Goal: Task Accomplishment & Management: Use online tool/utility

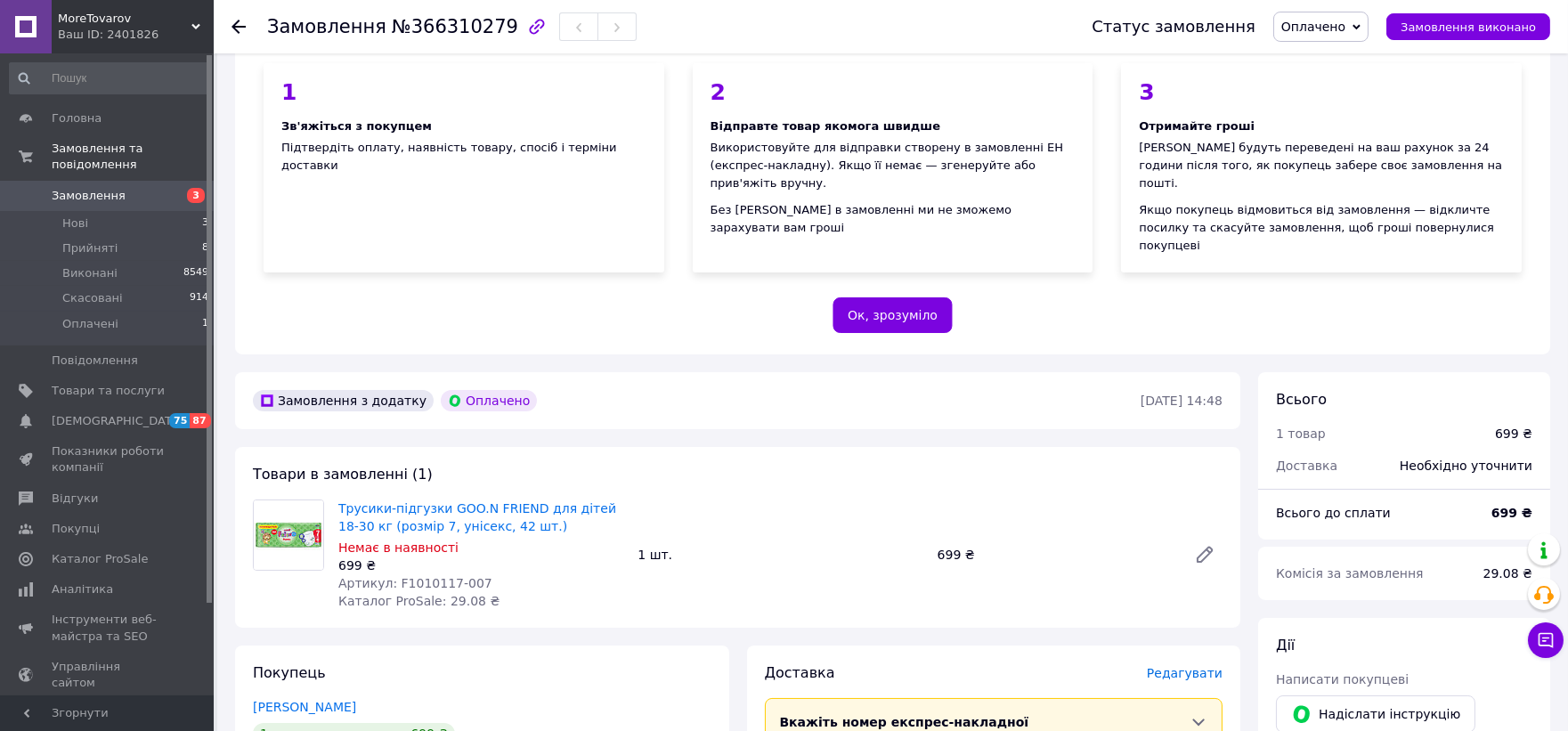
scroll to position [197, 0]
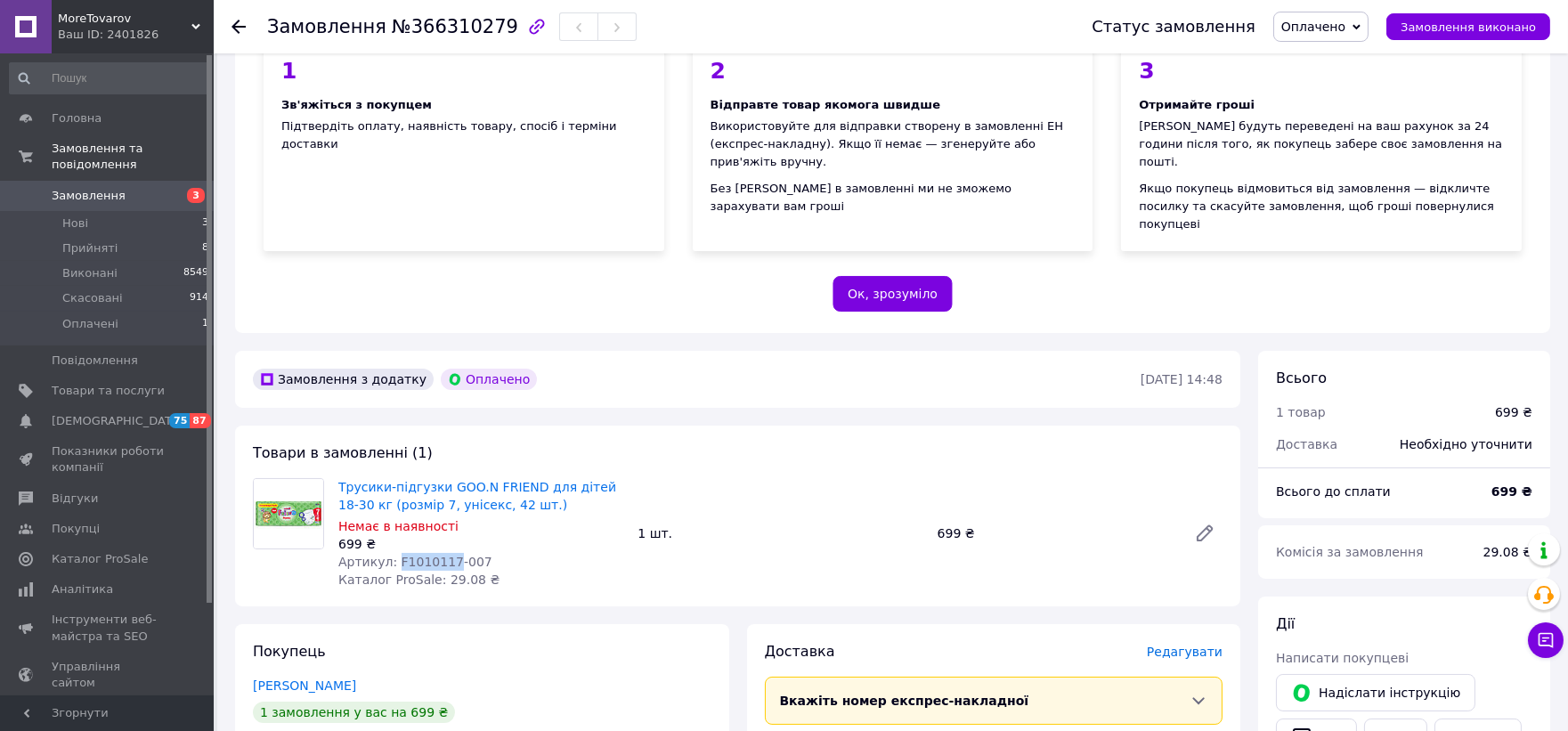
drag, startPoint x: 392, startPoint y: 525, endPoint x: 441, endPoint y: 525, distance: 49.0
click at [441, 554] on span "Артикул: F1010117-007" at bounding box center [415, 561] width 154 height 14
copy span "F1010117"
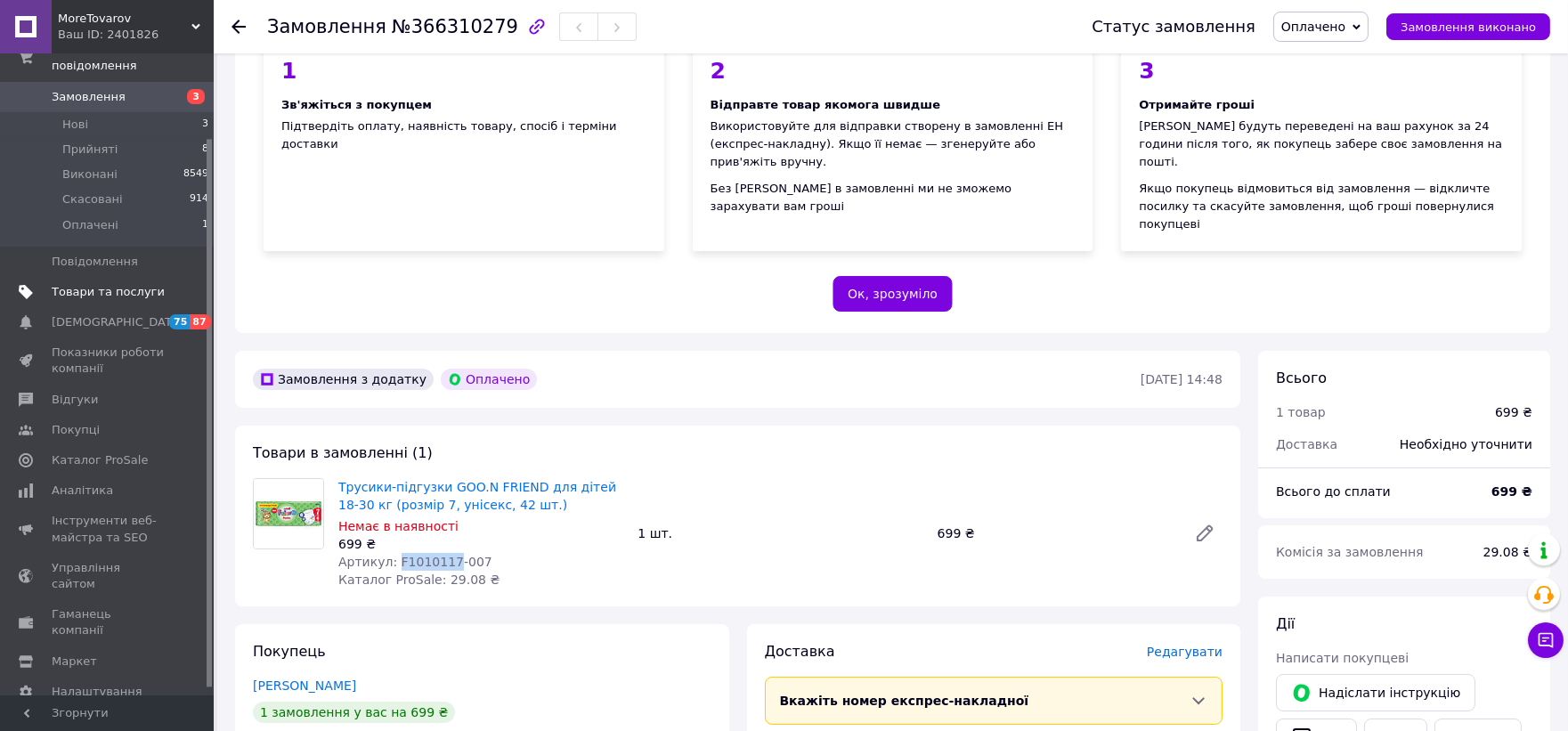
click at [128, 284] on span "Товари та послуги" at bounding box center [108, 292] width 113 height 16
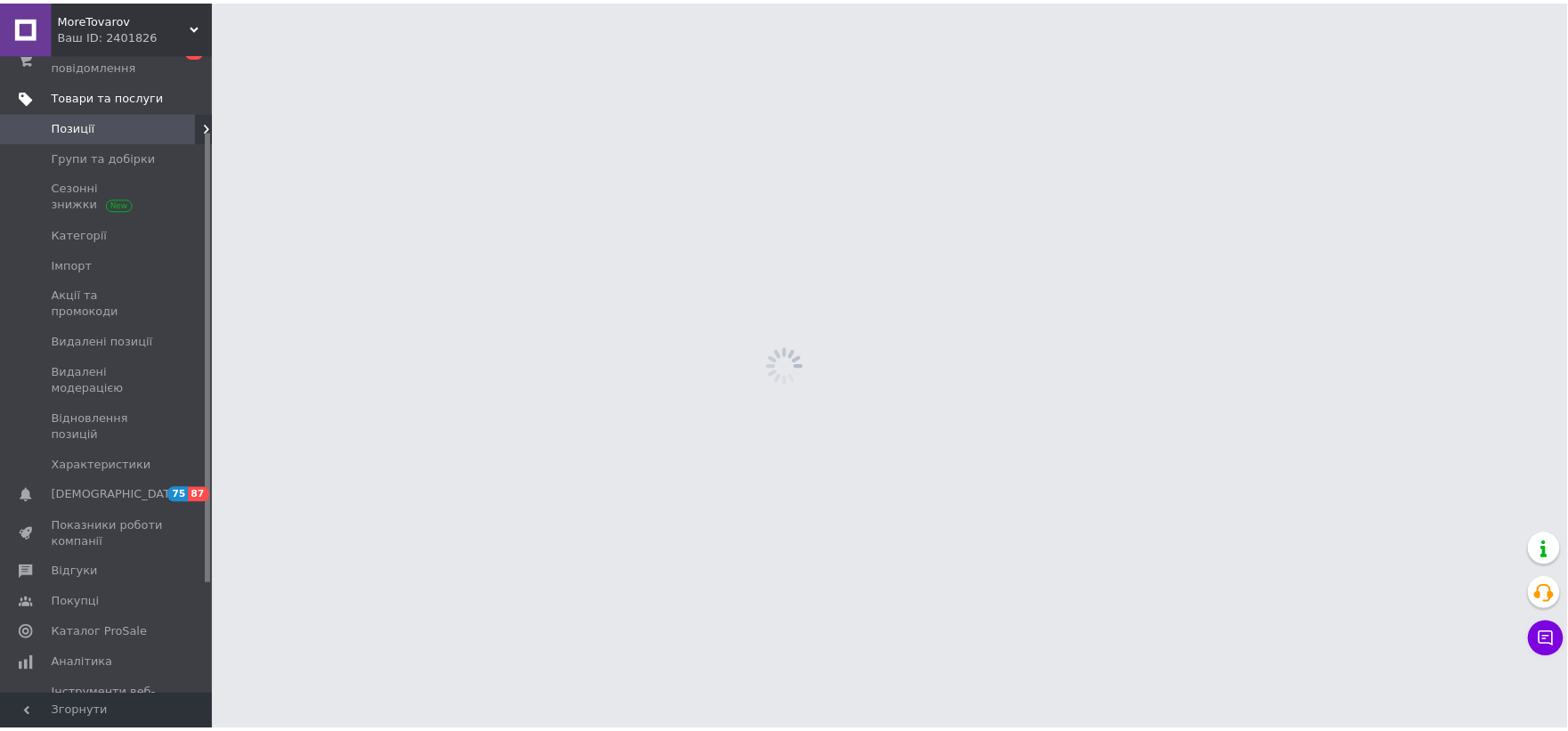
scroll to position [108, 0]
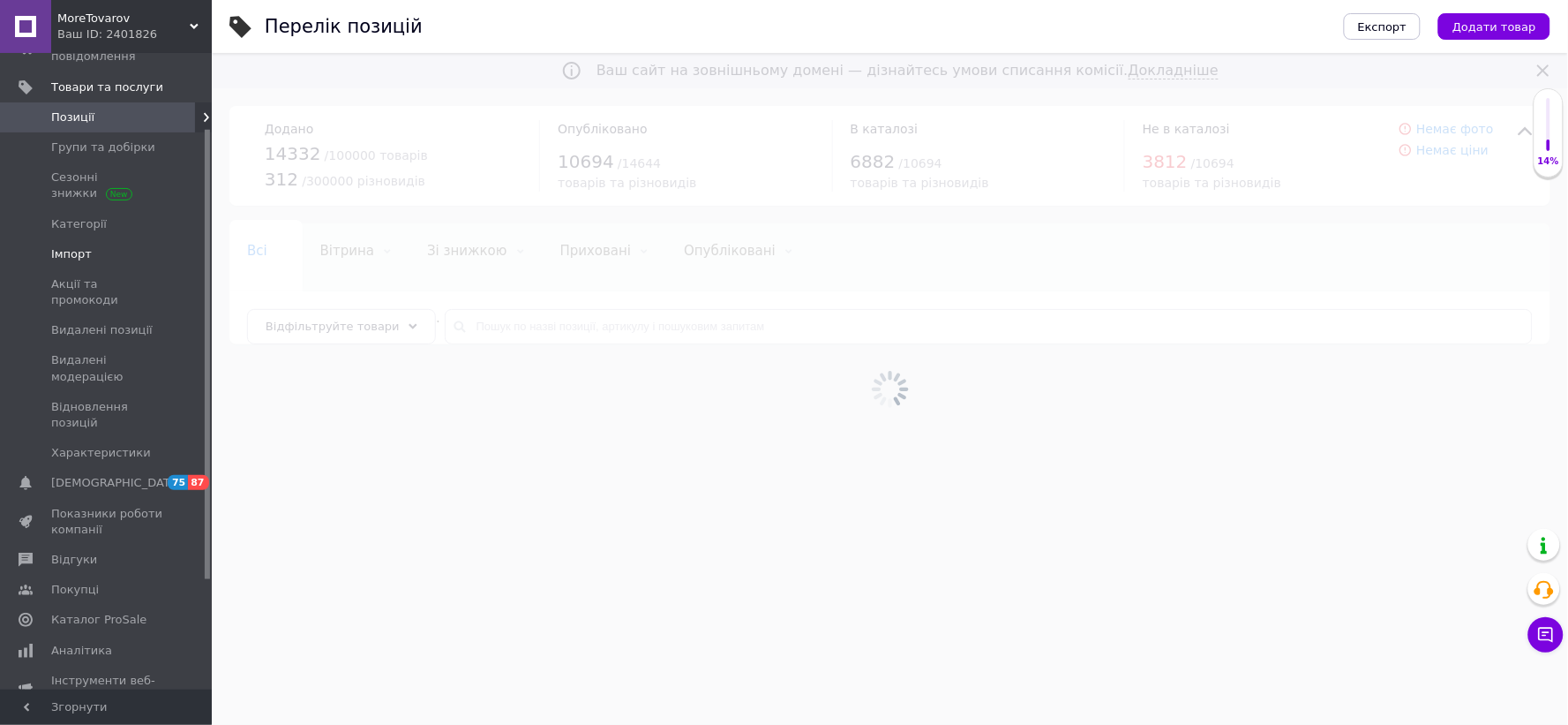
click at [76, 248] on span "Імпорт" at bounding box center [72, 254] width 41 height 16
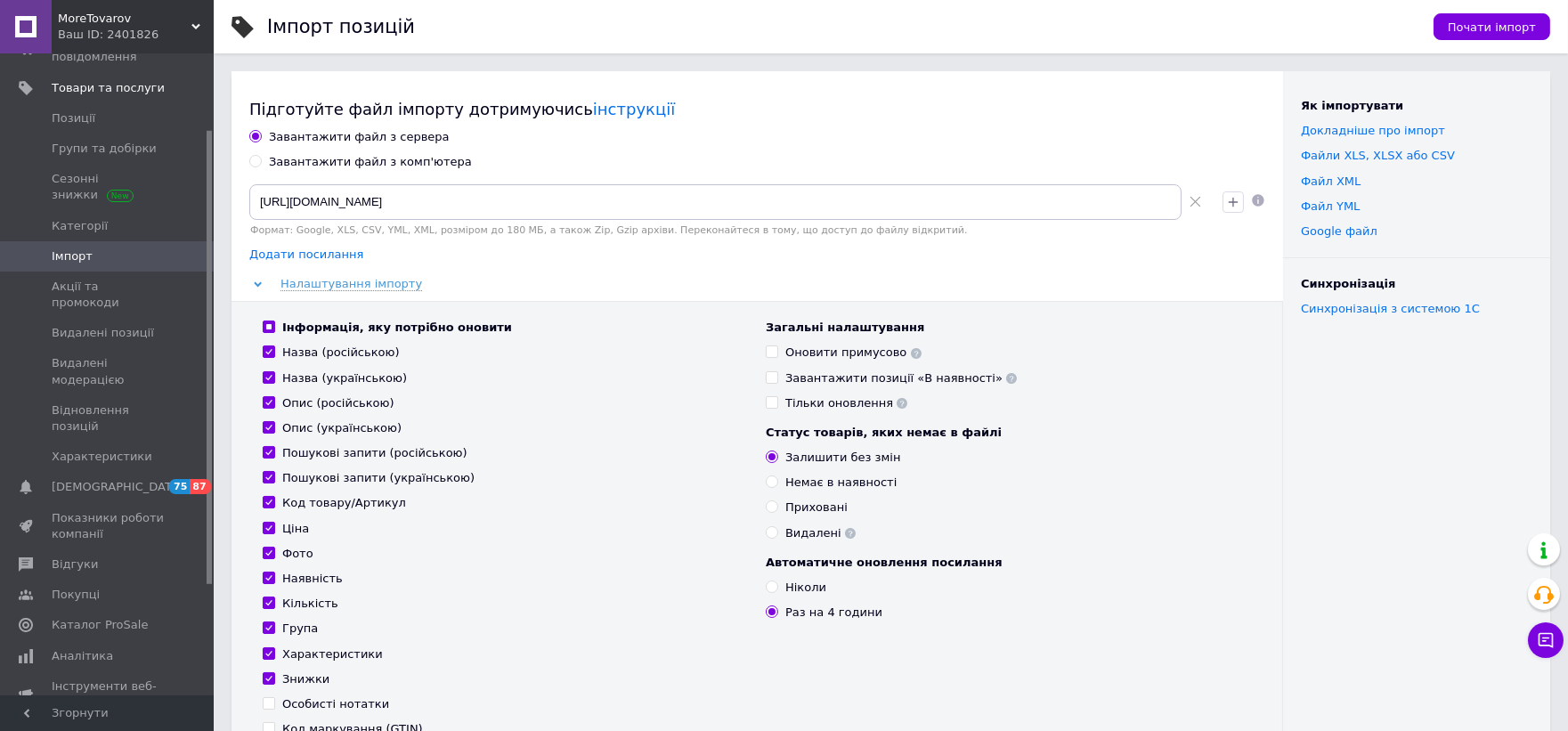
click at [304, 258] on span "Додати посилання" at bounding box center [306, 254] width 114 height 14
radio input "true"
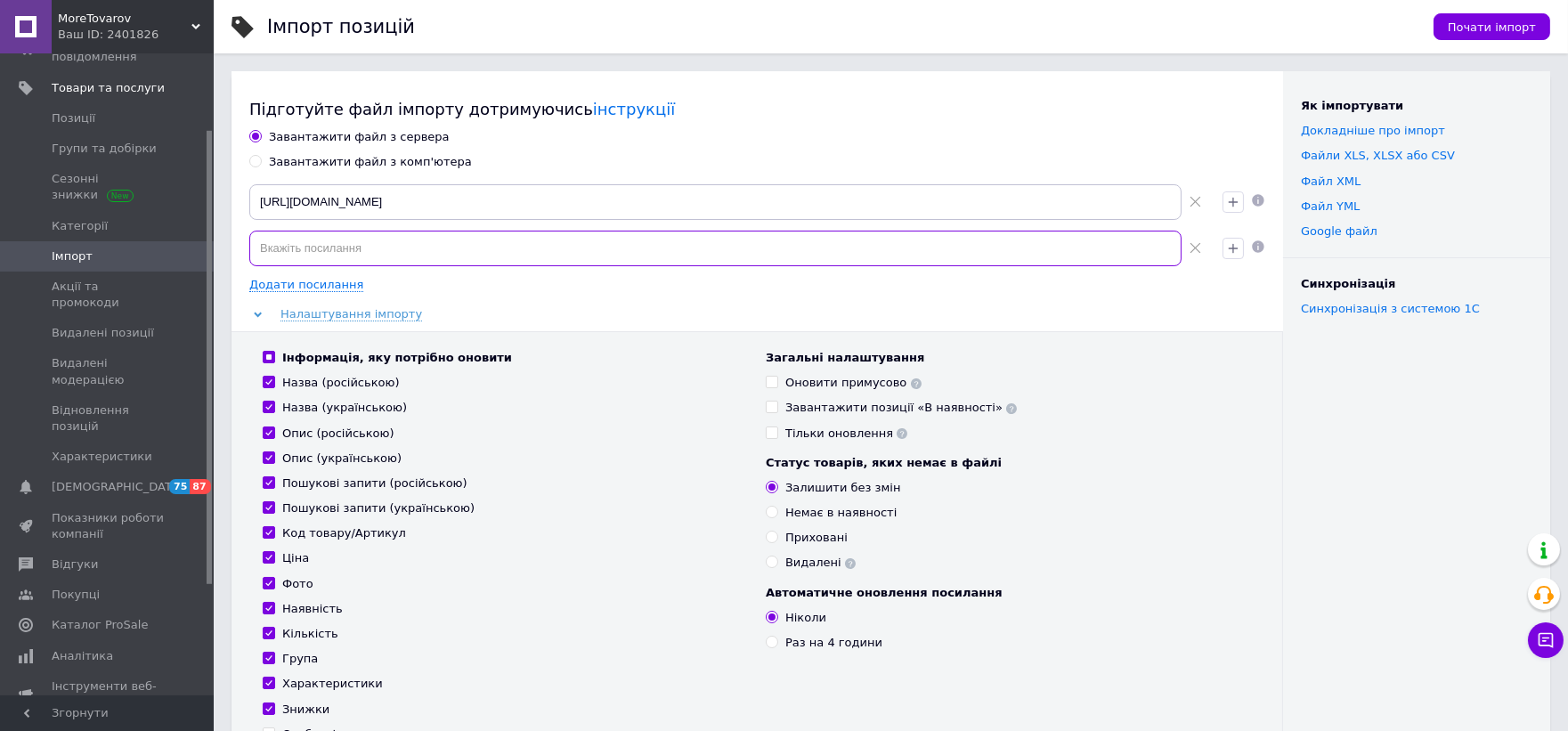
click at [420, 245] on input at bounding box center [715, 248] width 932 height 36
paste input "[URL][DOMAIN_NAME]"
type input "[URL][DOMAIN_NAME]"
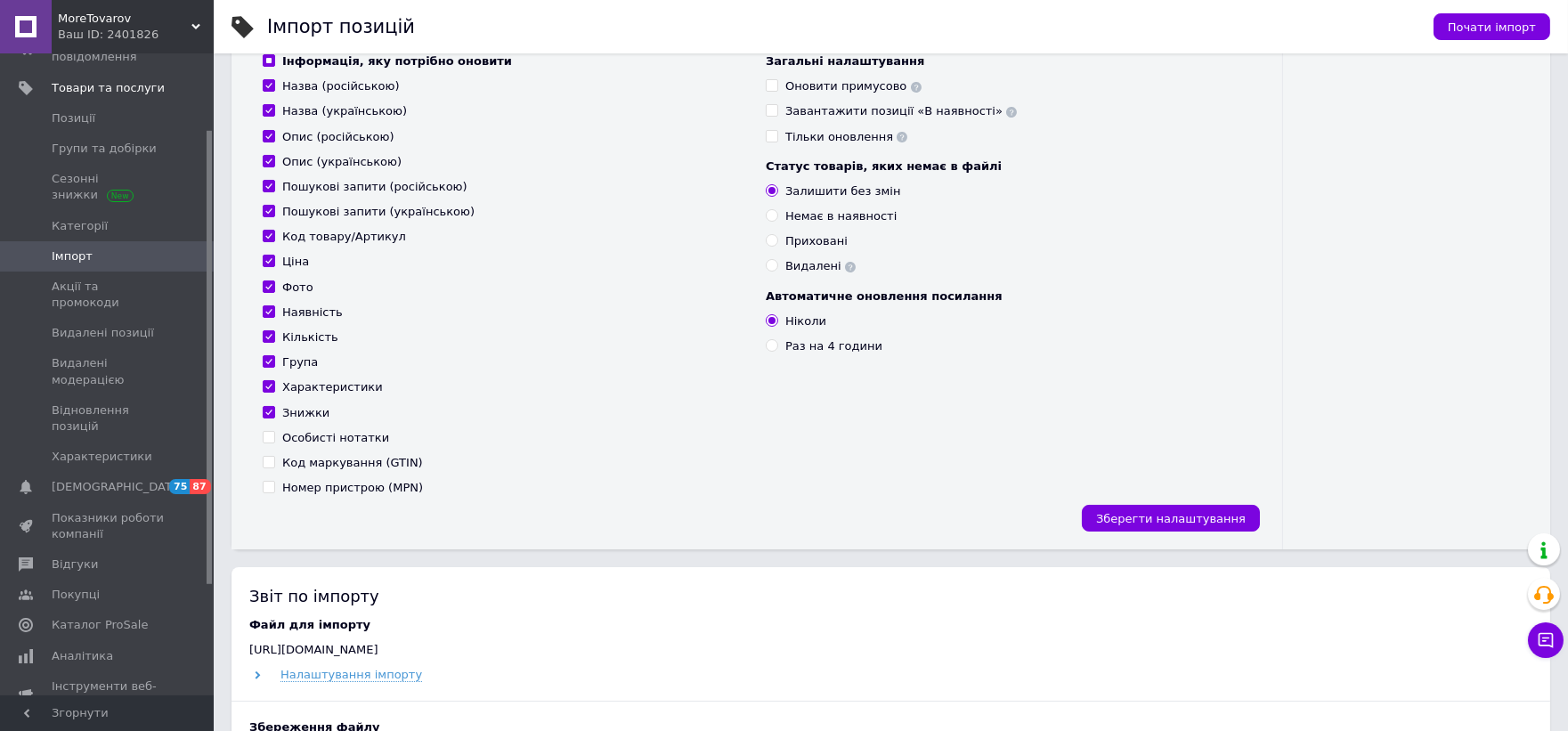
scroll to position [593, 0]
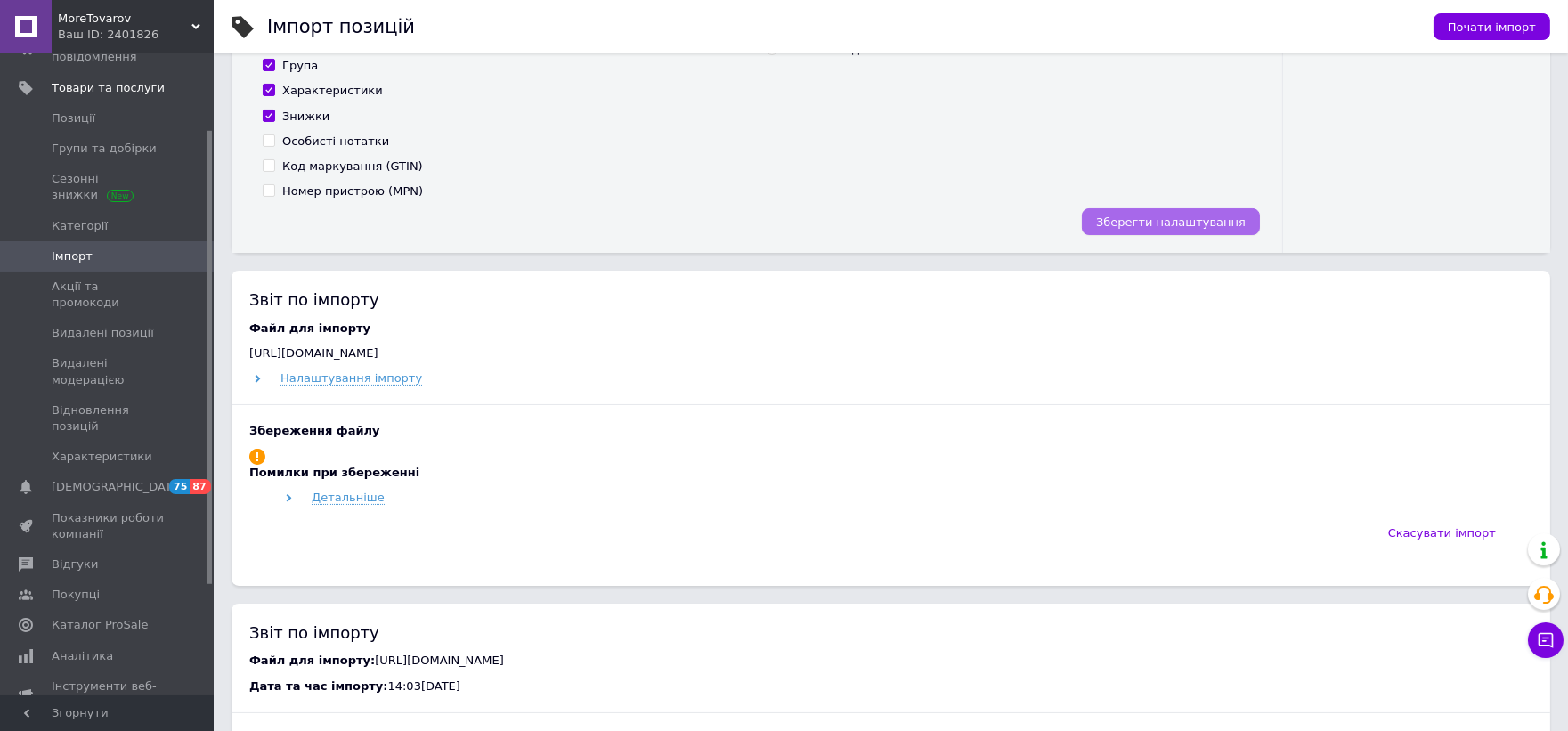
click at [1175, 226] on span "Зберегти налаштування" at bounding box center [1170, 221] width 149 height 13
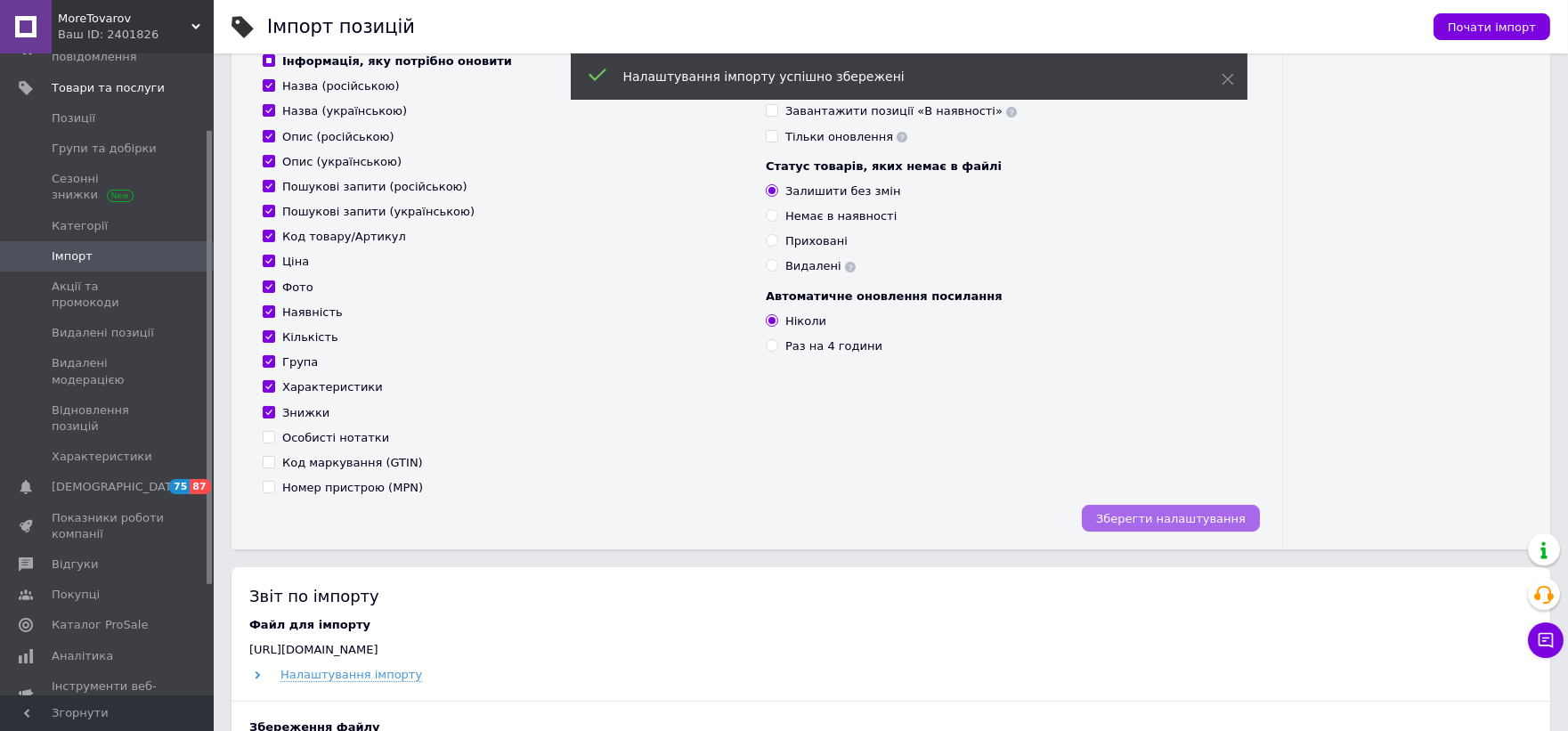
scroll to position [197, 0]
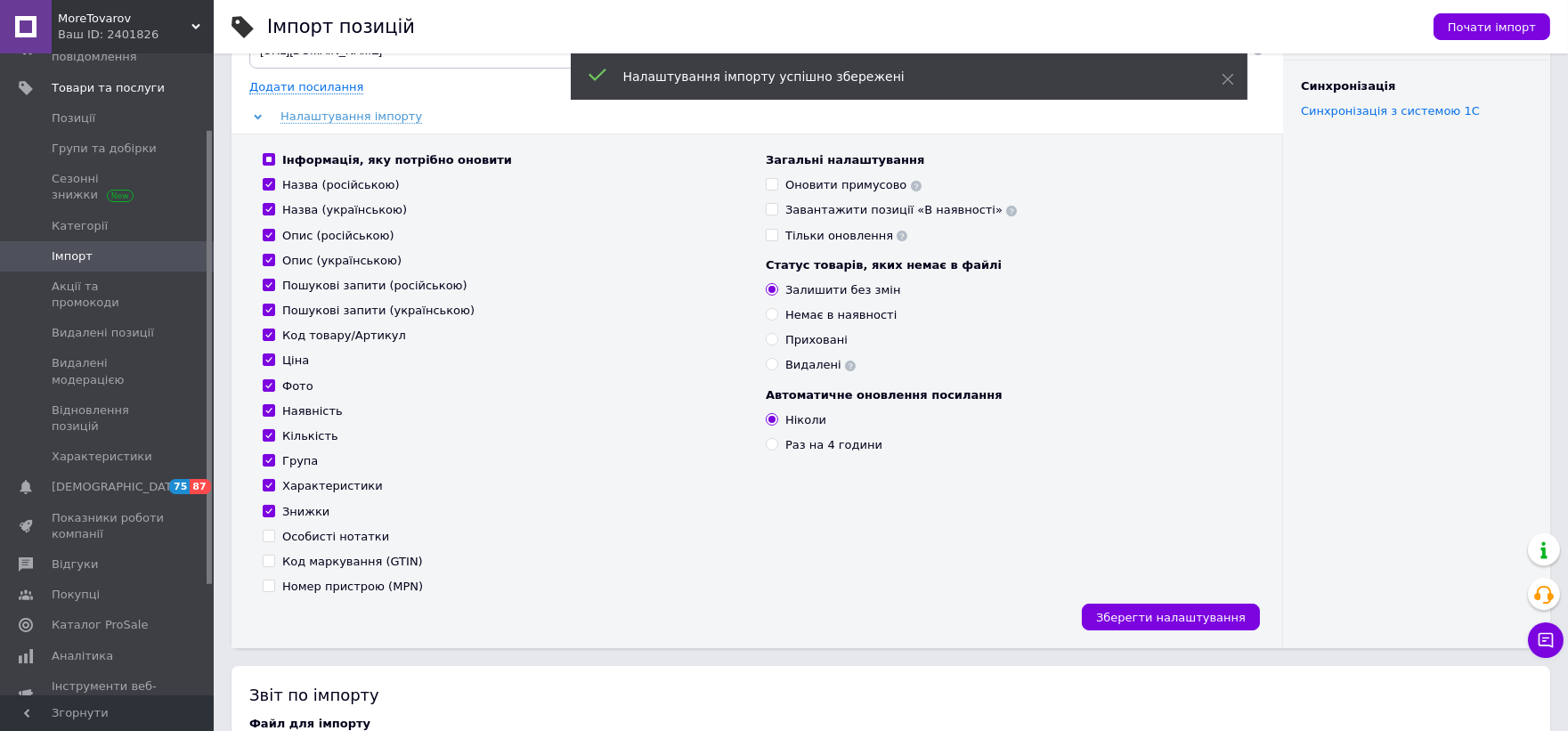
click at [766, 445] on input "Раз на 4 години" at bounding box center [771, 444] width 12 height 12
radio input "true"
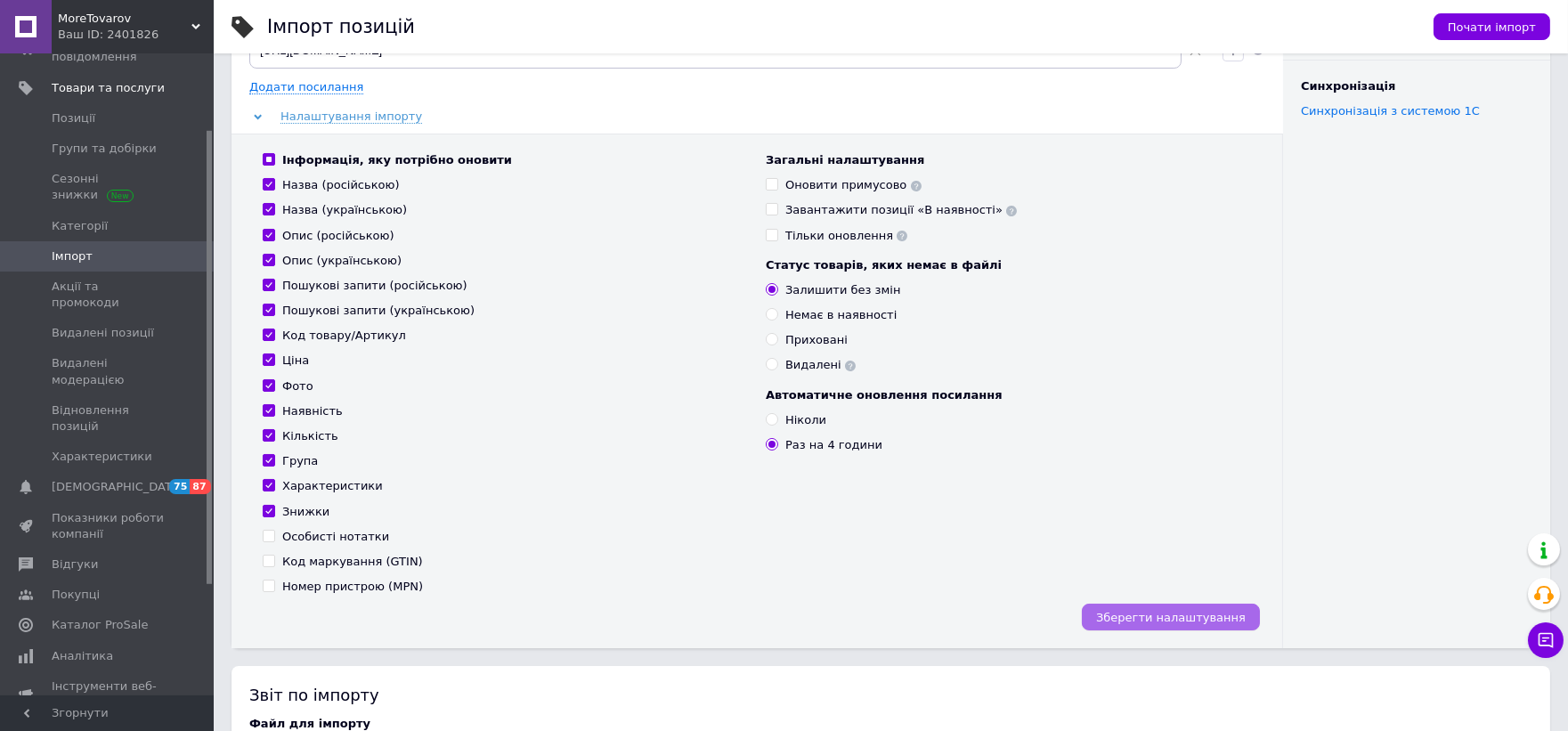
click at [1208, 618] on span "Зберегти налаштування" at bounding box center [1170, 617] width 149 height 13
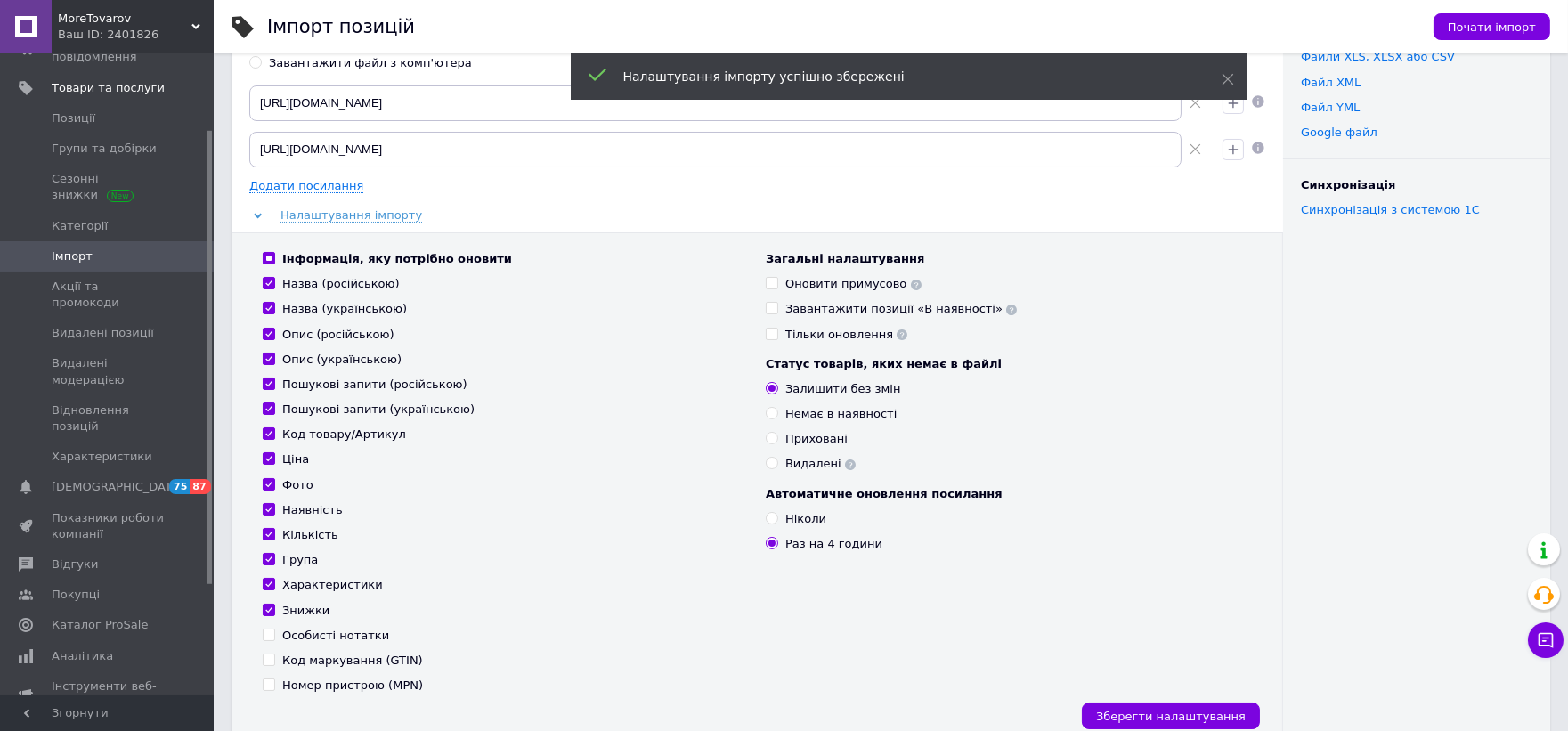
scroll to position [0, 0]
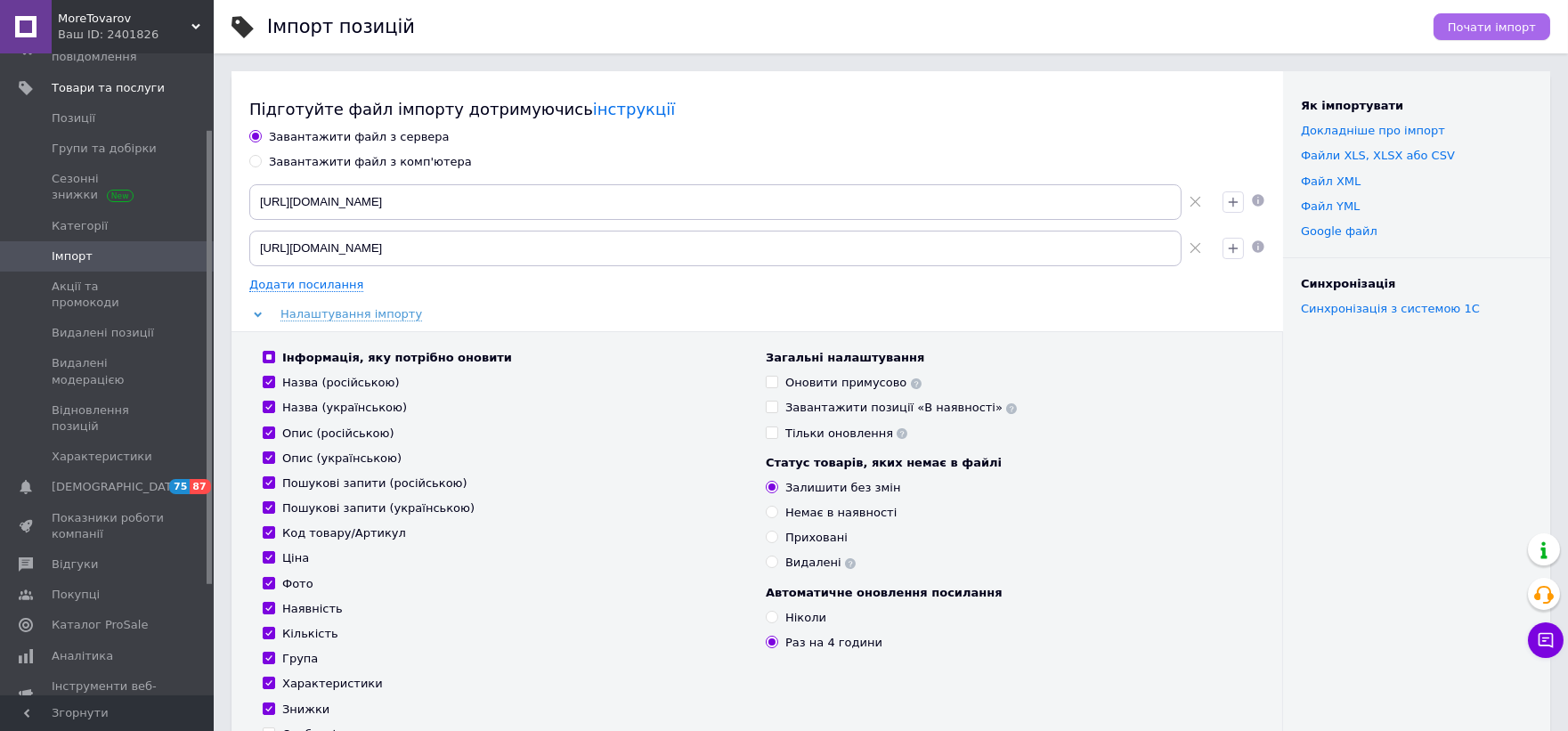
click at [1510, 29] on span "Почати імпорт" at bounding box center [1491, 27] width 88 height 13
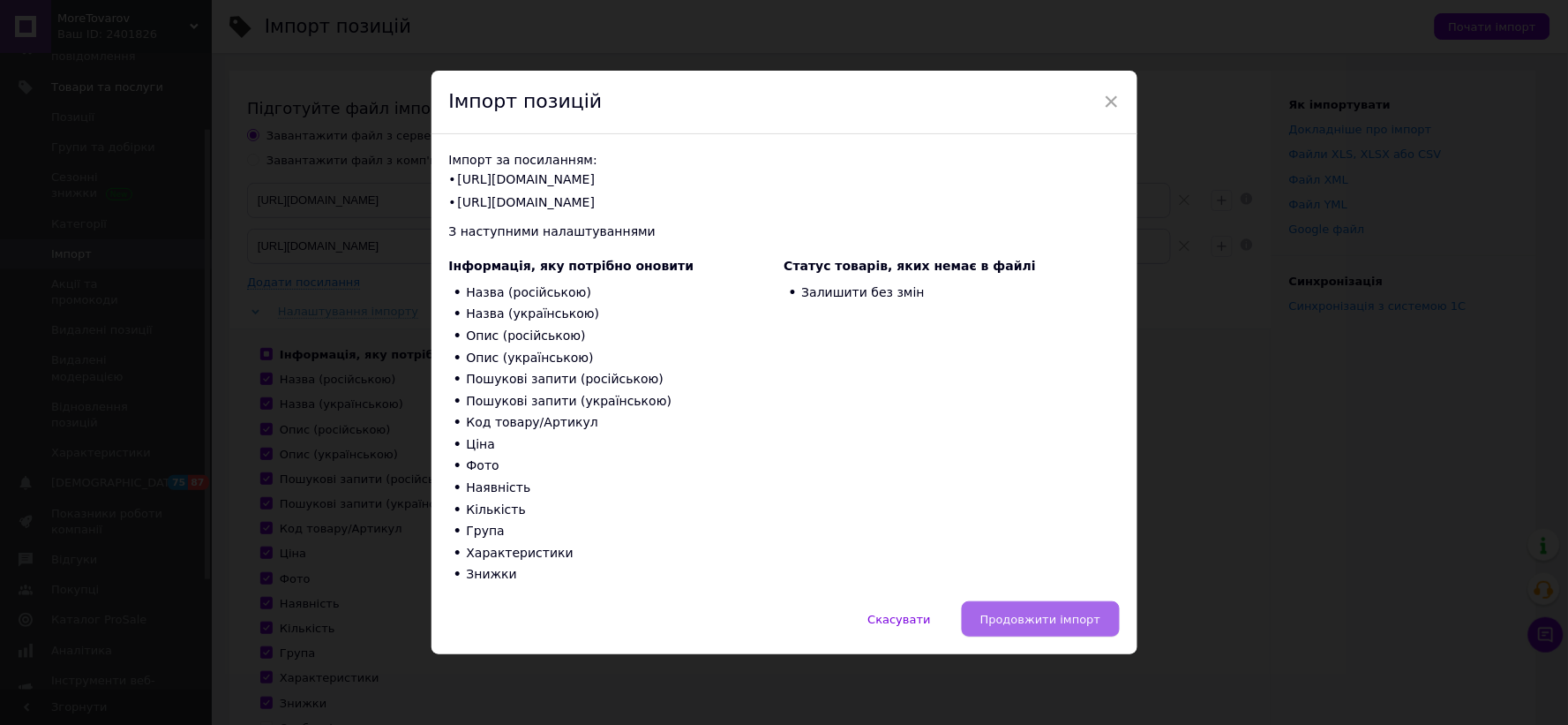
click at [1061, 621] on span "Продовжити імпорт" at bounding box center [1041, 619] width 121 height 13
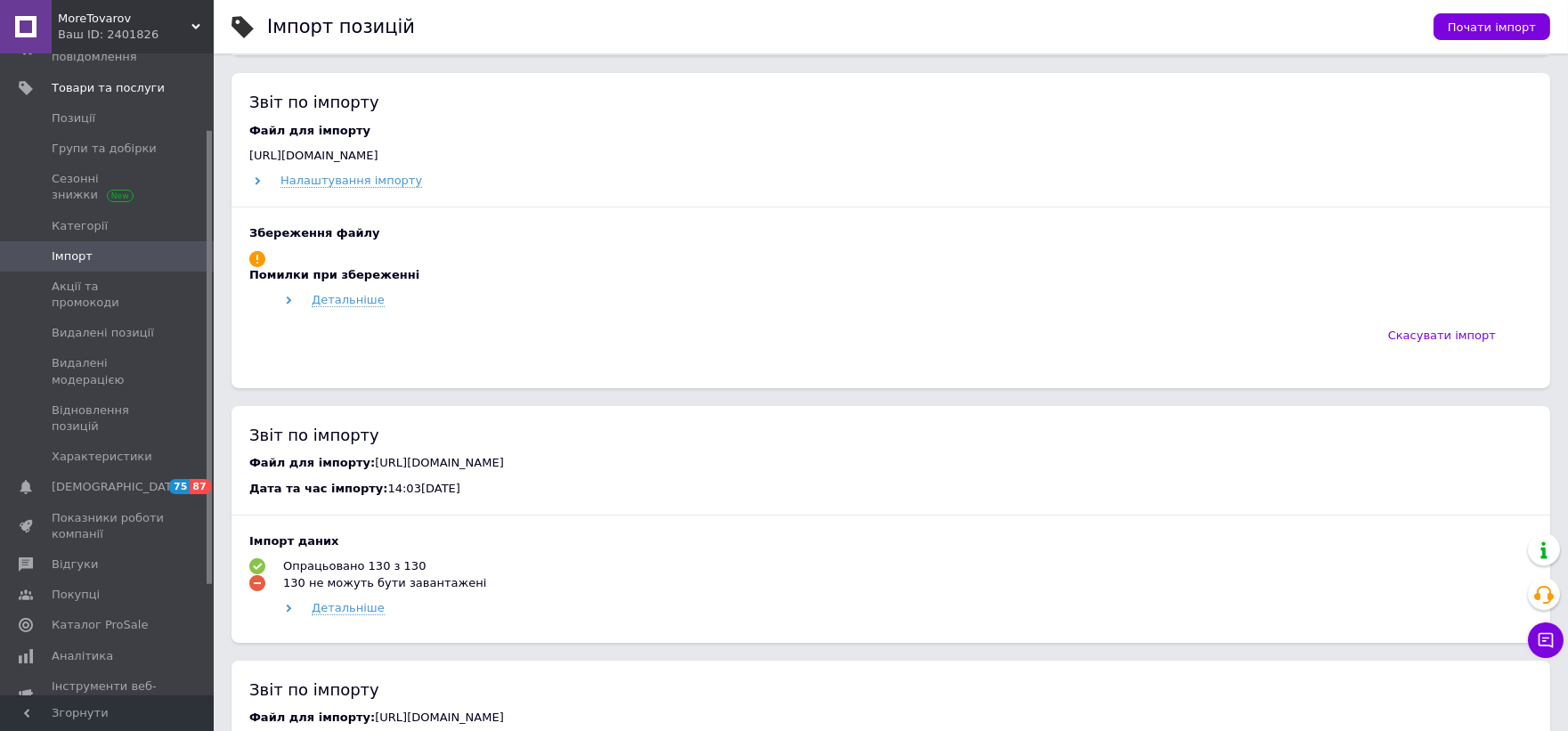
scroll to position [989, 0]
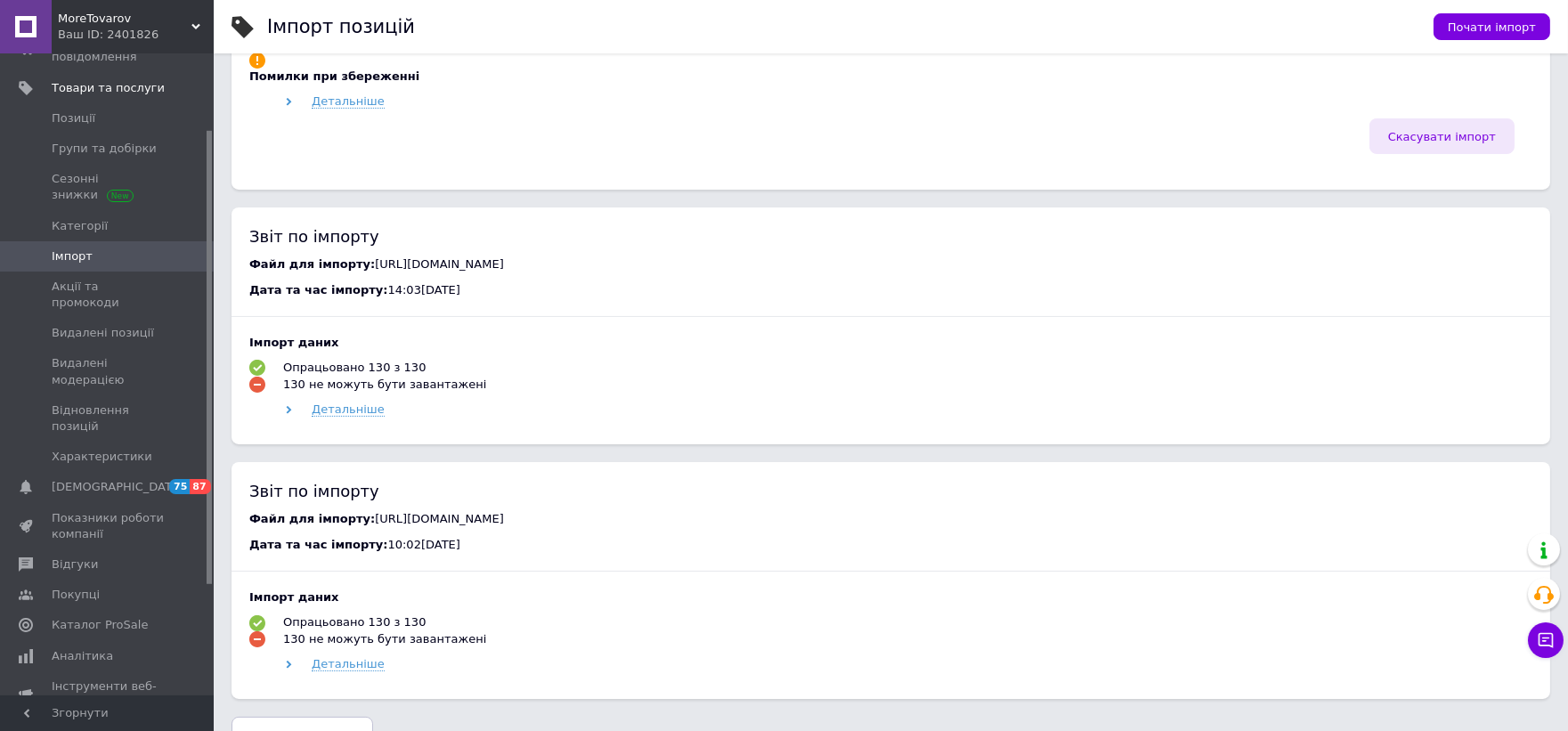
click at [1449, 137] on span "Скасувати імпорт" at bounding box center [1441, 137] width 108 height 13
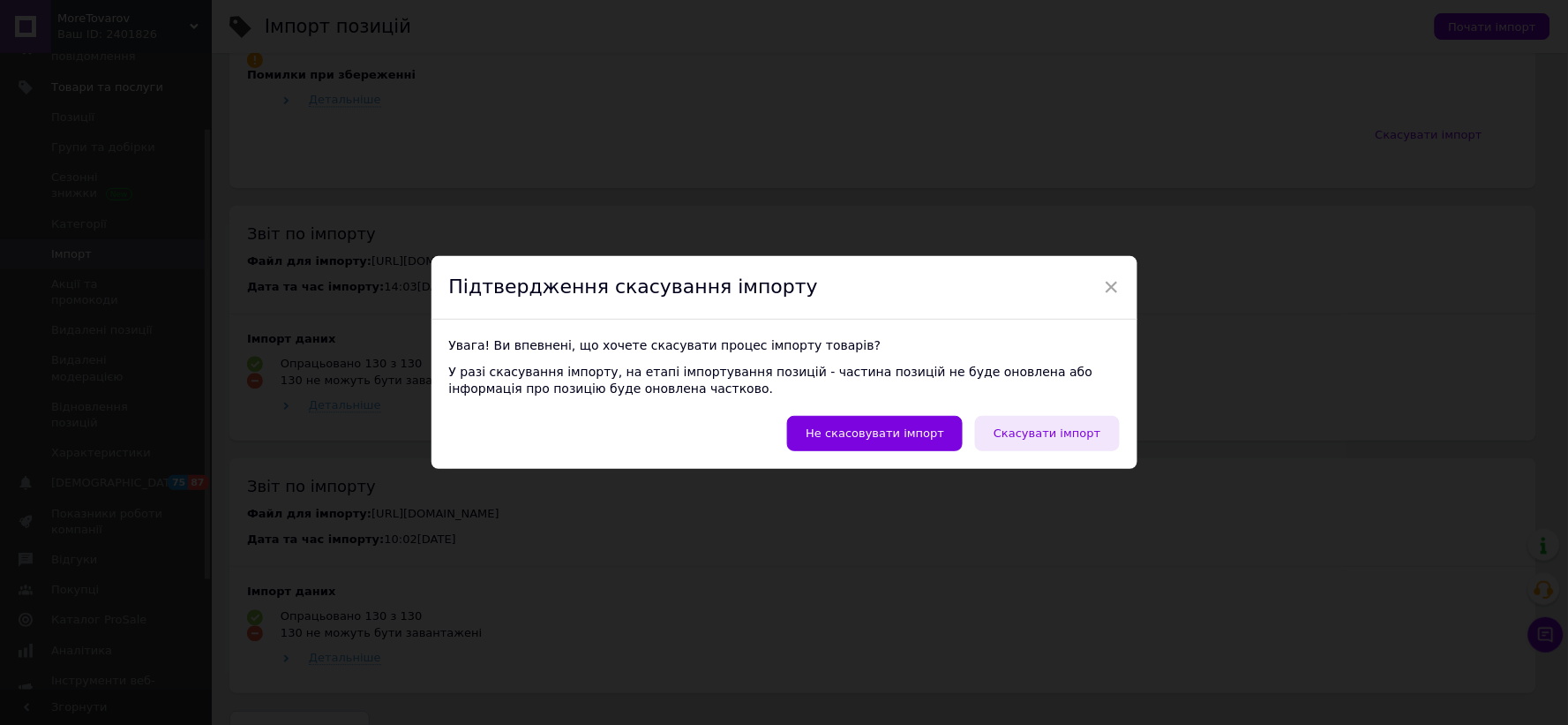
click at [1050, 431] on span "Скасувати імпорт" at bounding box center [1047, 433] width 107 height 13
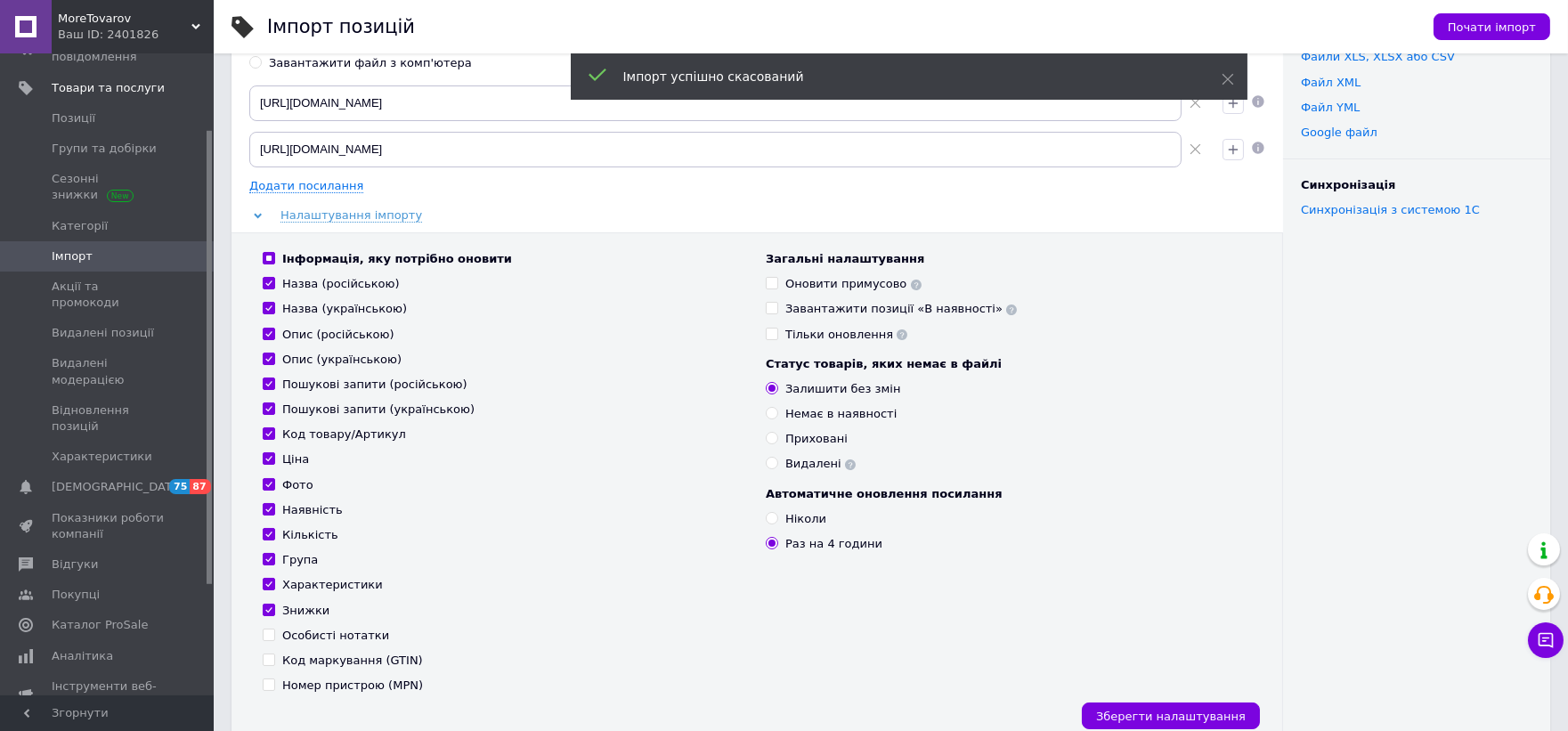
scroll to position [0, 0]
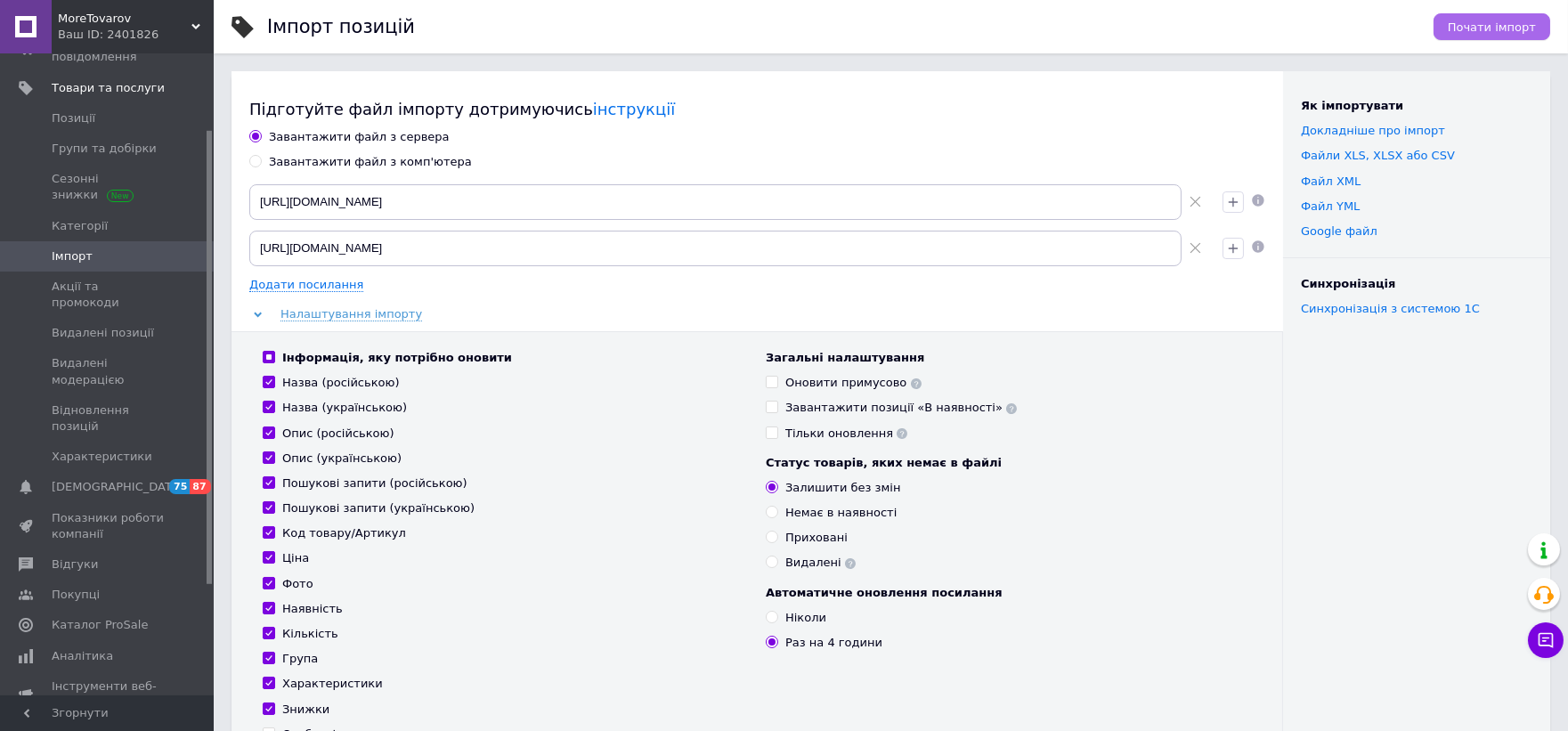
click at [1497, 21] on span "Почати імпорт" at bounding box center [1491, 27] width 88 height 13
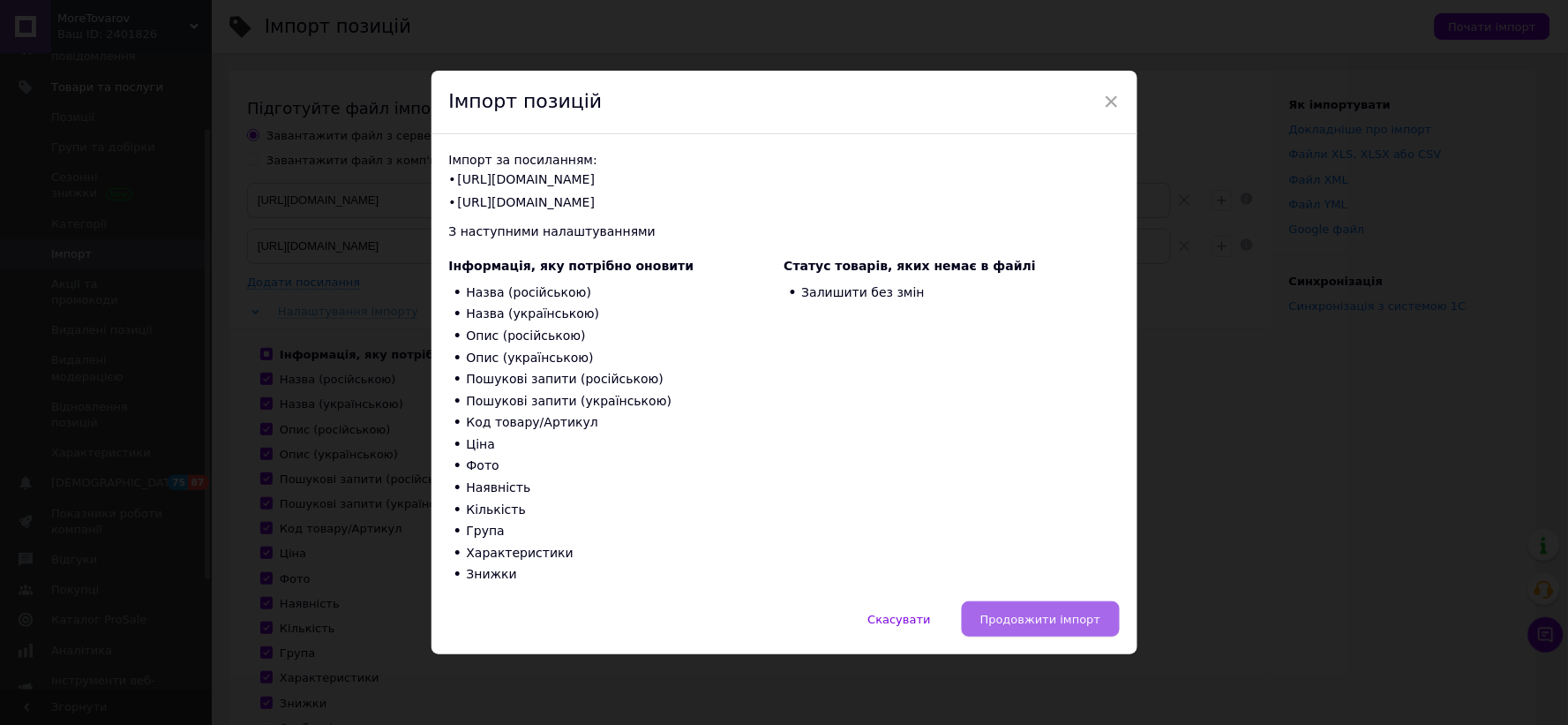
click at [1092, 621] on span "Продовжити імпорт" at bounding box center [1041, 619] width 121 height 13
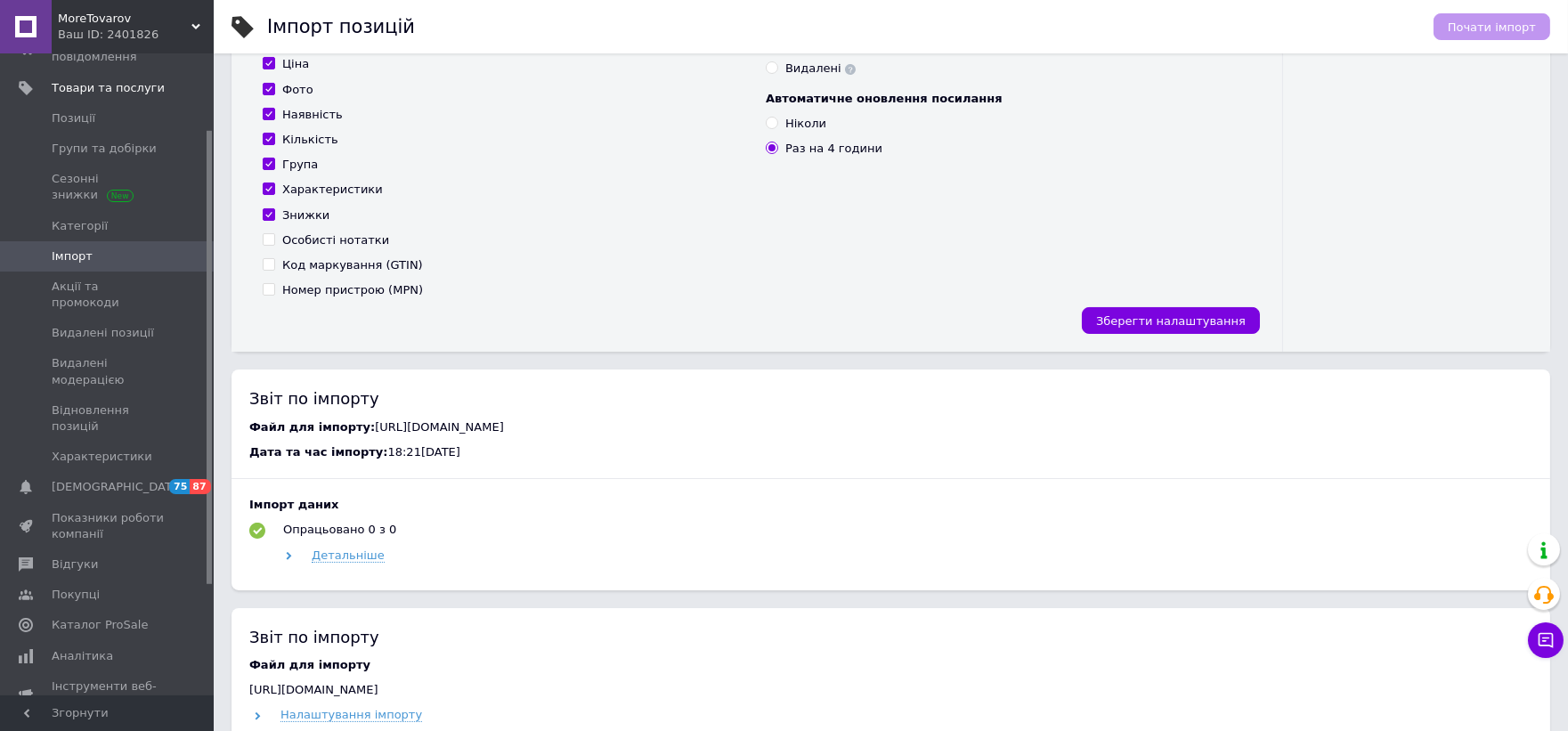
scroll to position [593, 0]
